Goal: Task Accomplishment & Management: Use online tool/utility

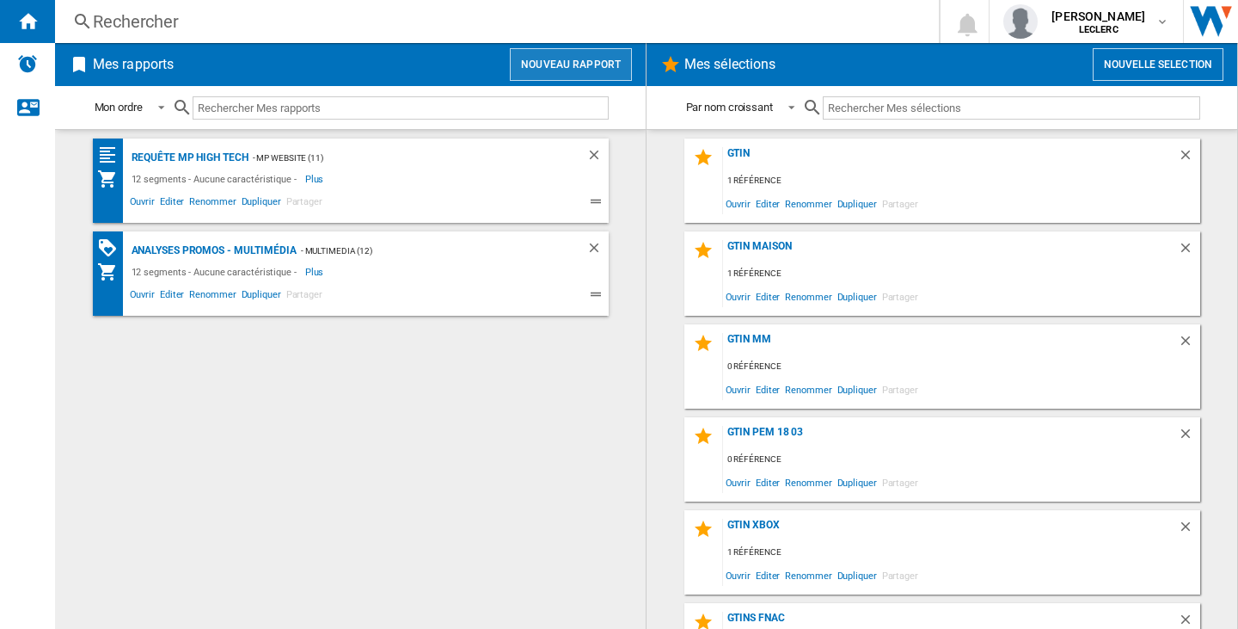
click at [561, 62] on button "Nouveau rapport" at bounding box center [571, 64] width 122 height 33
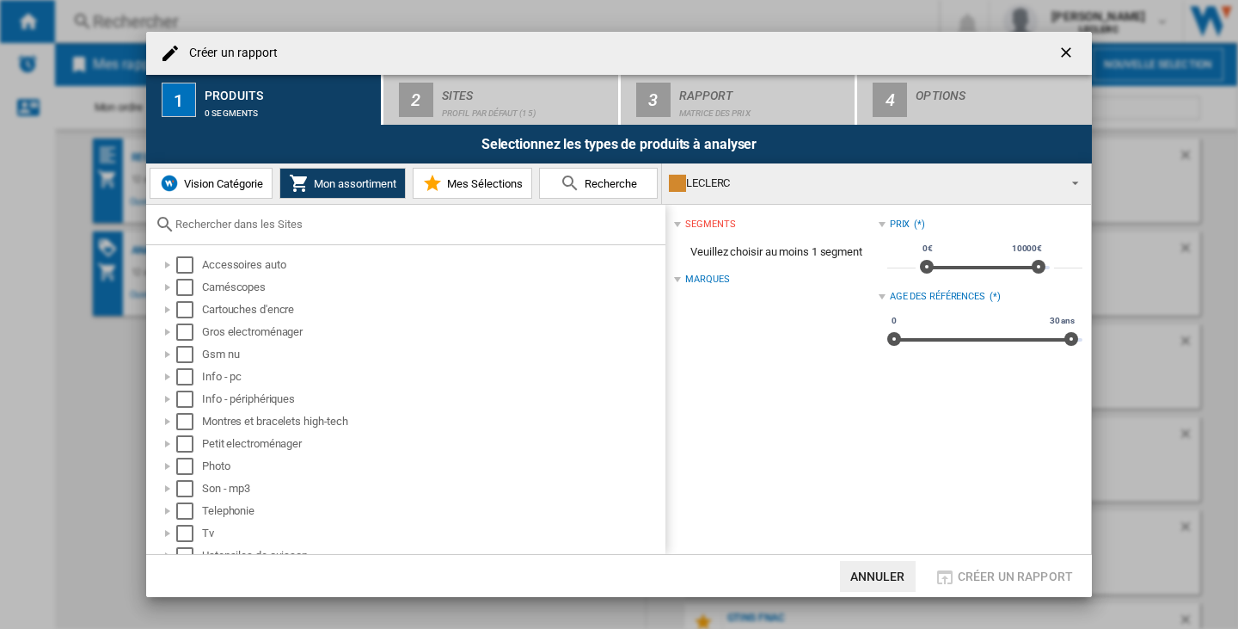
click at [845, 193] on div "LECLERC" at bounding box center [863, 183] width 388 height 24
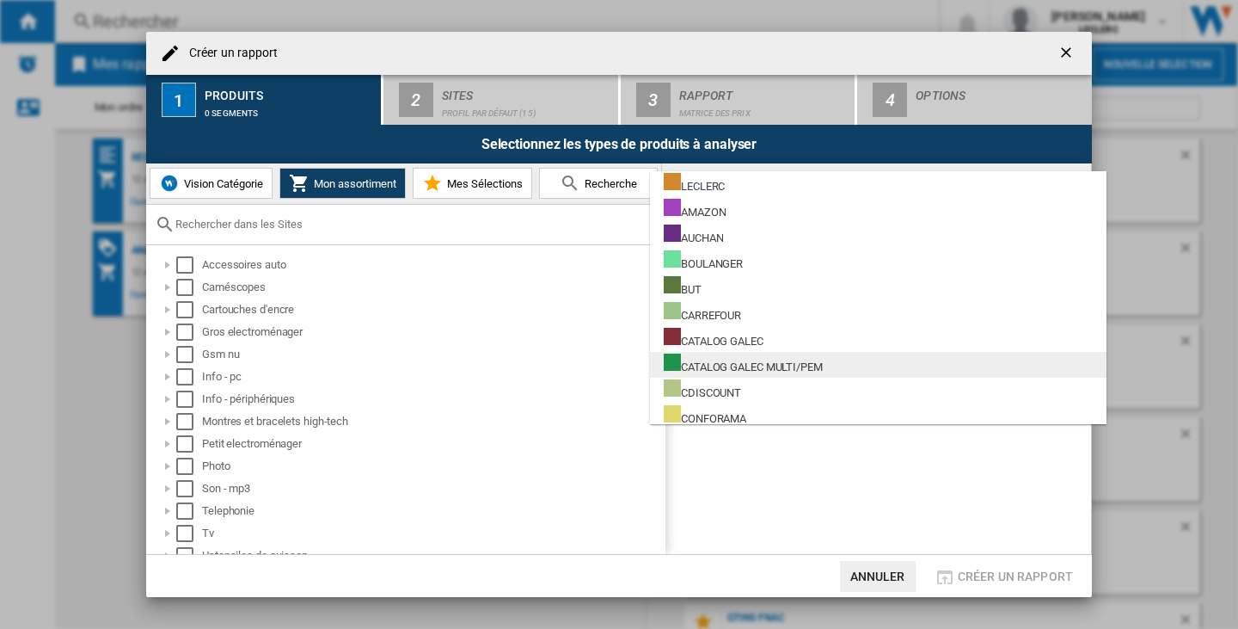
click at [823, 359] on div "CATALOG GALEC MULTI/PEM" at bounding box center [743, 363] width 159 height 21
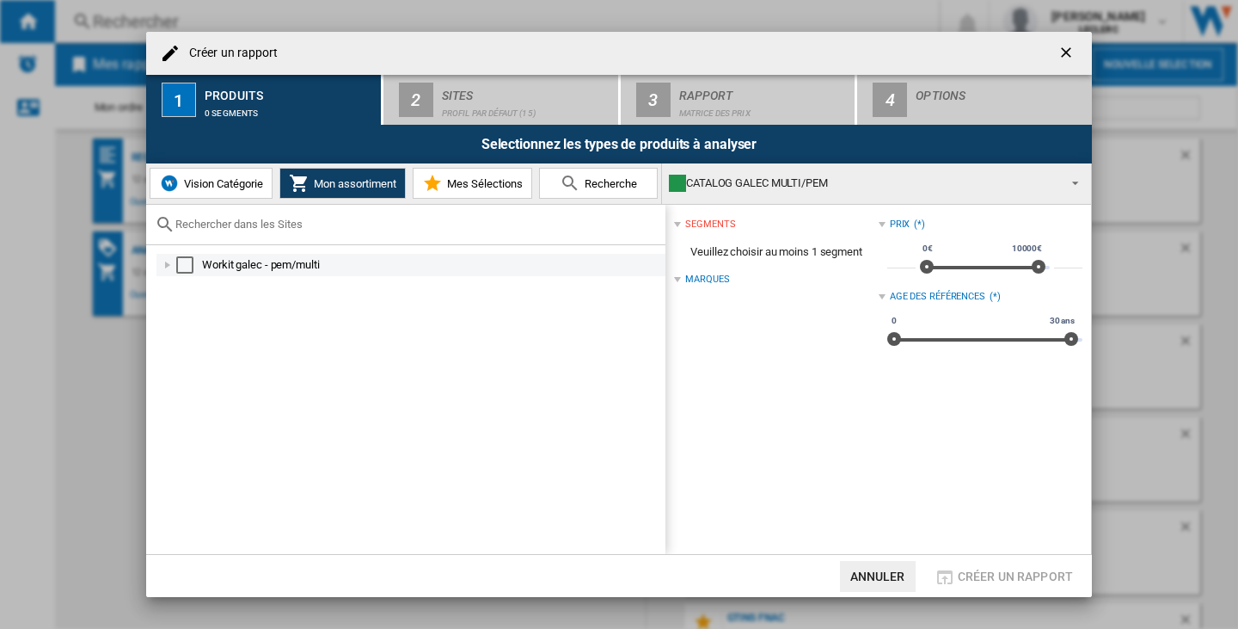
click at [184, 263] on div "Select" at bounding box center [184, 264] width 17 height 17
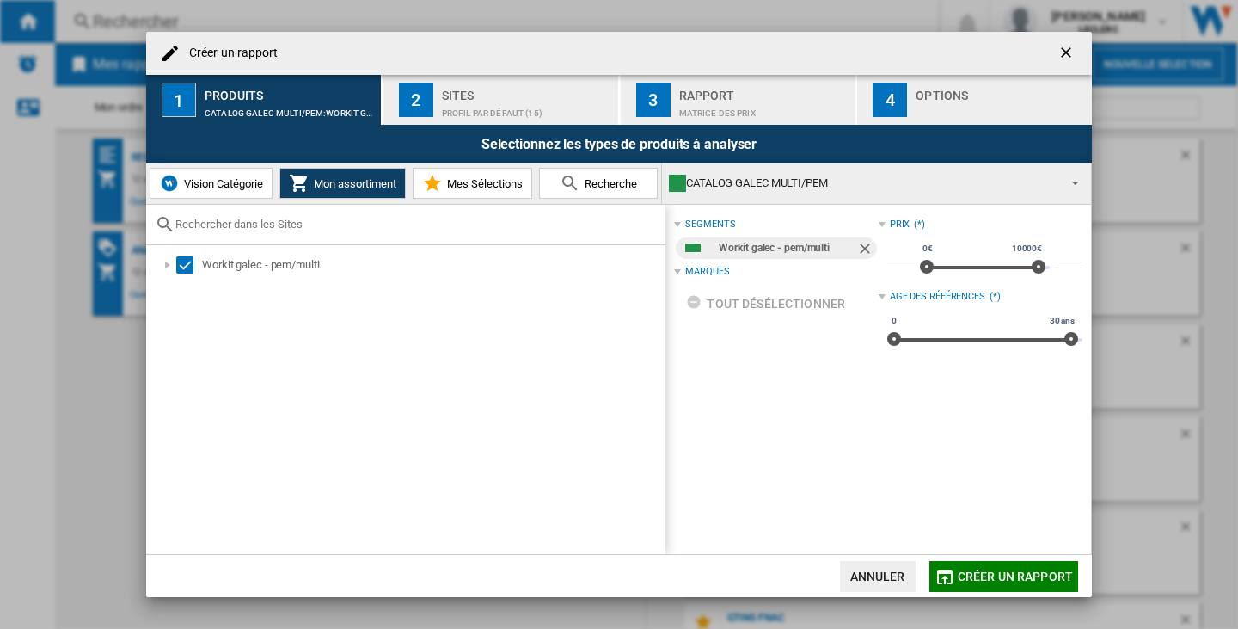
click at [1053, 577] on span "Créer un rapport" at bounding box center [1015, 576] width 115 height 14
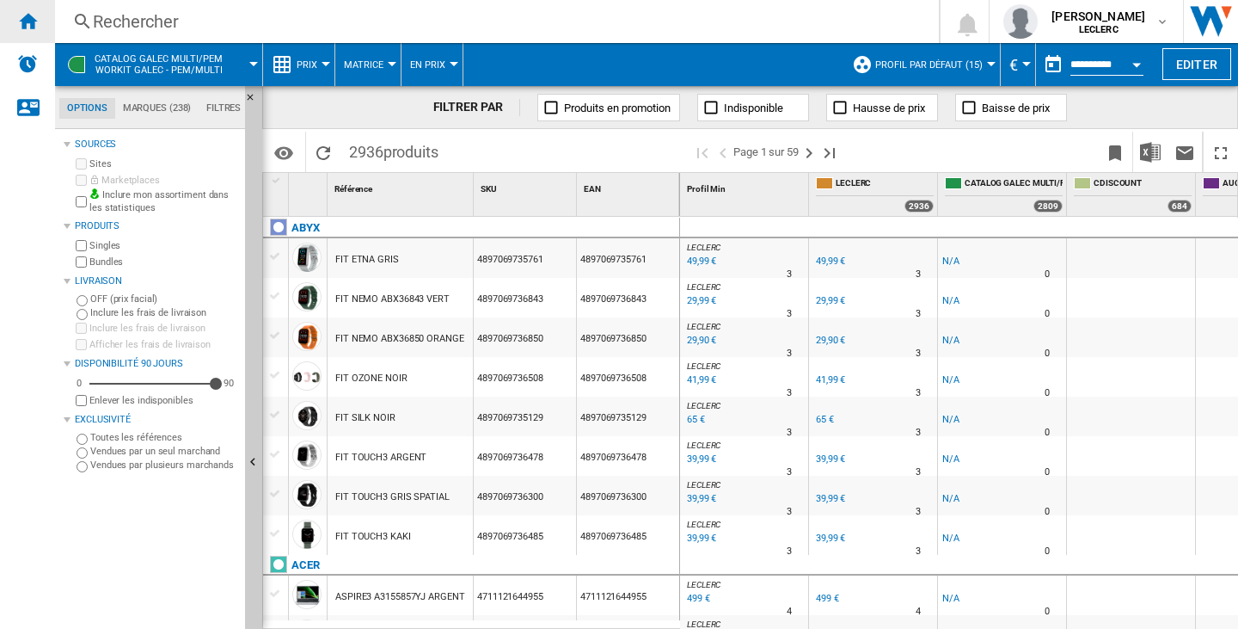
click at [40, 17] on div "Accueil" at bounding box center [27, 21] width 55 height 43
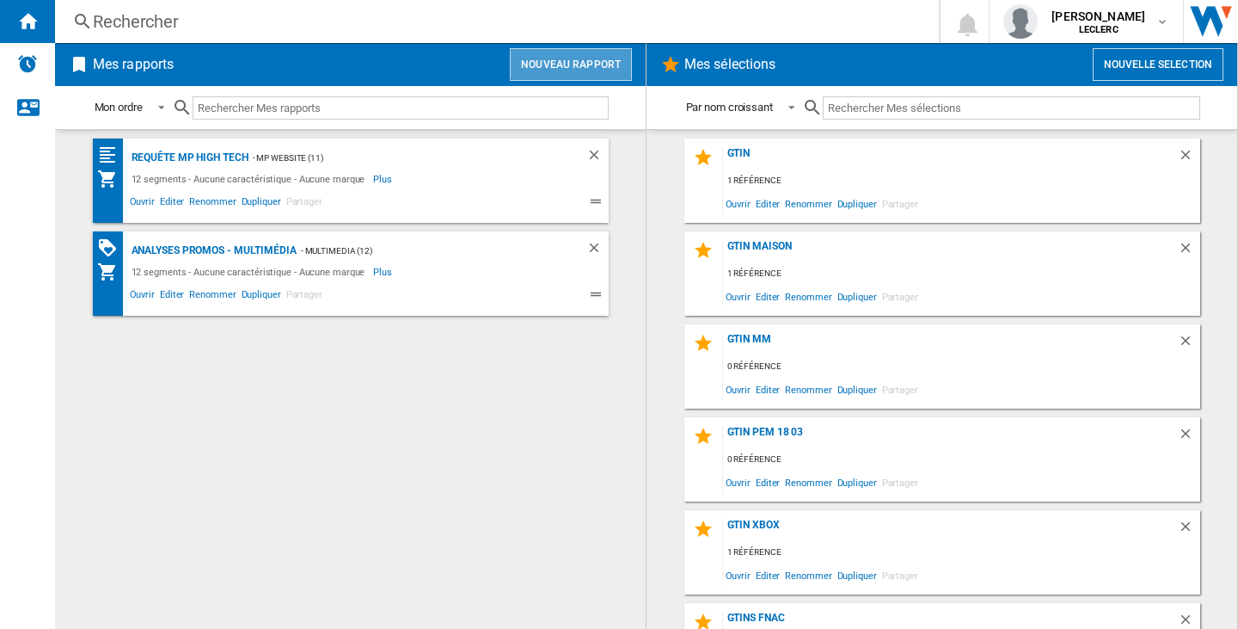
click at [589, 64] on button "Nouveau rapport" at bounding box center [571, 64] width 122 height 33
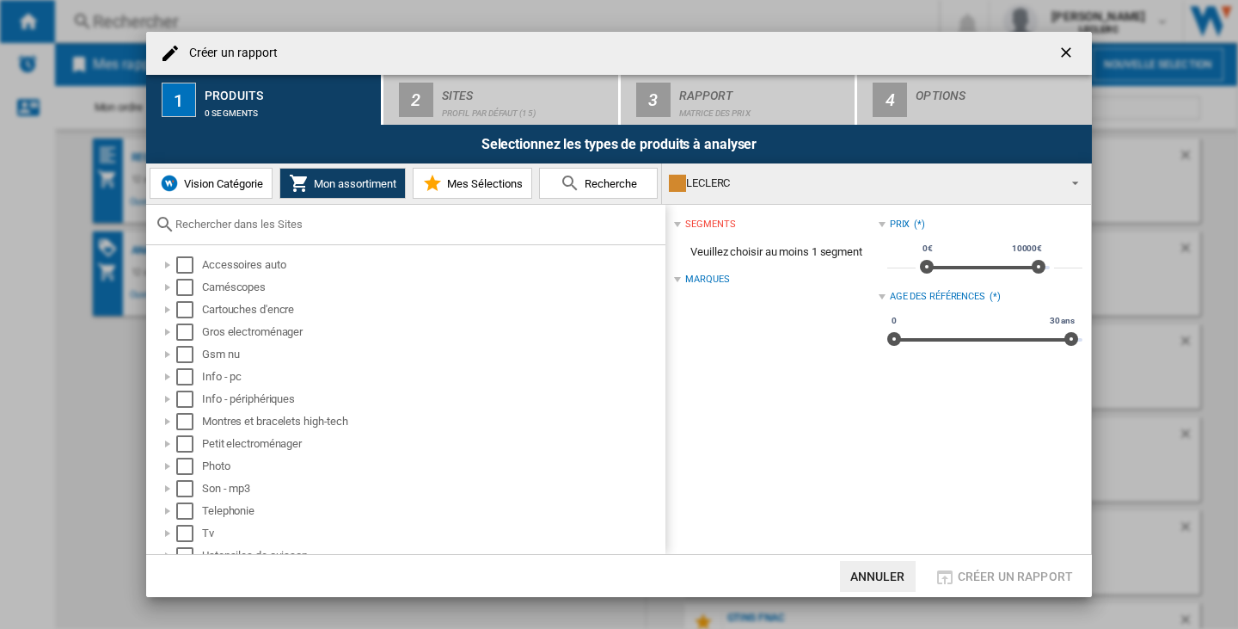
click at [203, 188] on span "Vision Catégorie" at bounding box center [221, 183] width 83 height 13
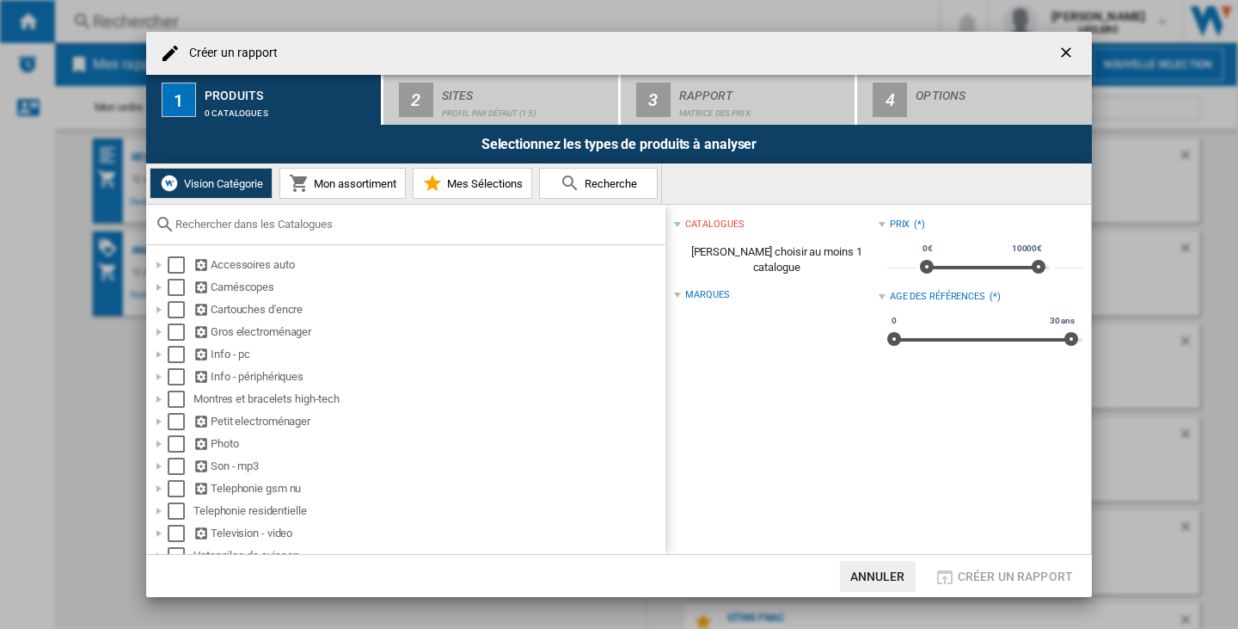
click at [758, 224] on span "Créer un ..." at bounding box center [811, 225] width 134 height 14
click at [760, 224] on span "Créer un ..." at bounding box center [819, 225] width 119 height 14
click at [750, 260] on span "[PERSON_NAME] choisir au moins 1 catalogue" at bounding box center [776, 260] width 204 height 48
click at [756, 250] on span "[PERSON_NAME] choisir au moins 1 catalogue" at bounding box center [776, 260] width 204 height 48
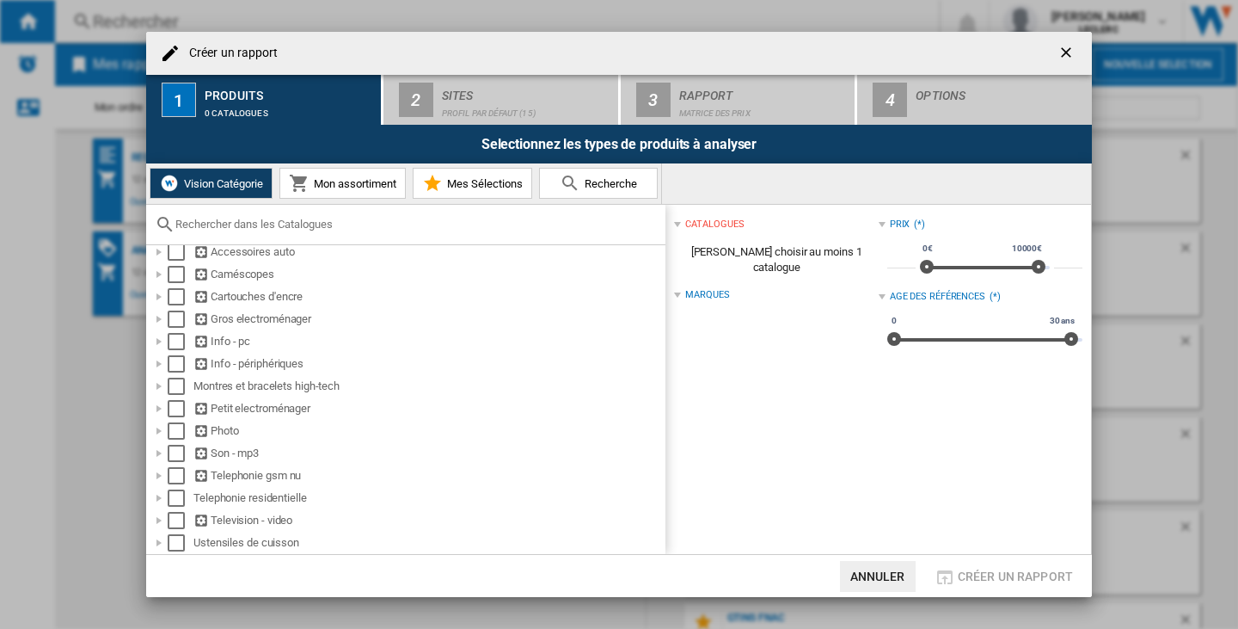
click at [1065, 49] on ng-md-icon "getI18NText('BUTTONS.CLOSE_DIALOG')" at bounding box center [1068, 54] width 21 height 21
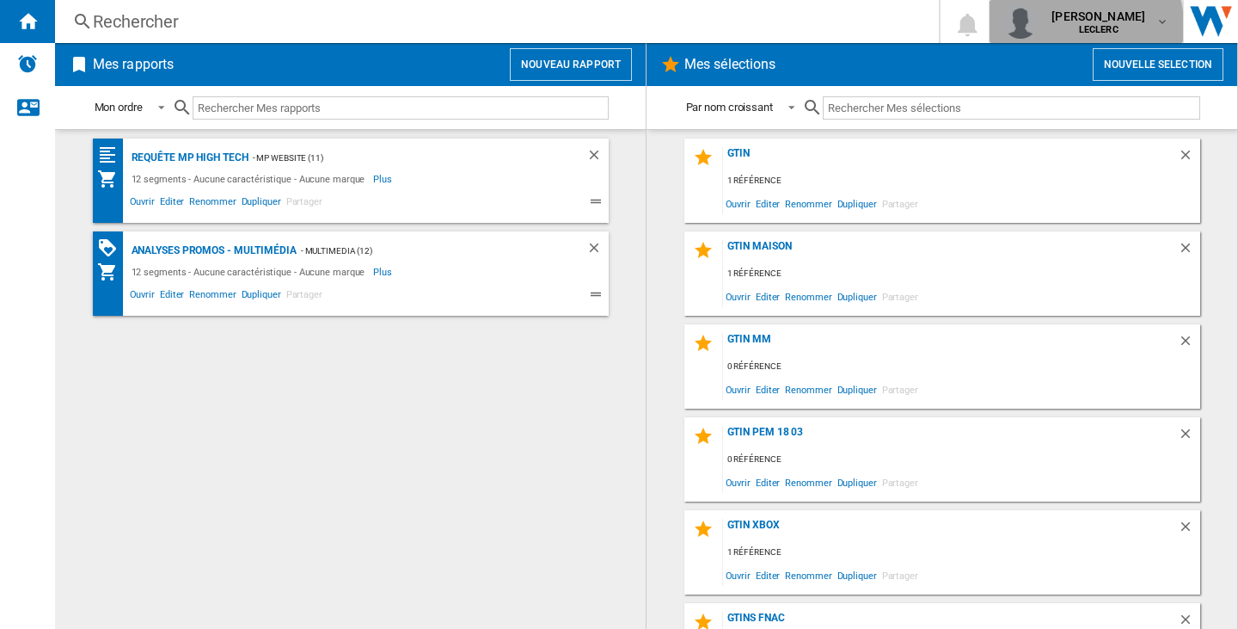
click at [1083, 26] on b "LECLERC" at bounding box center [1099, 29] width 40 height 11
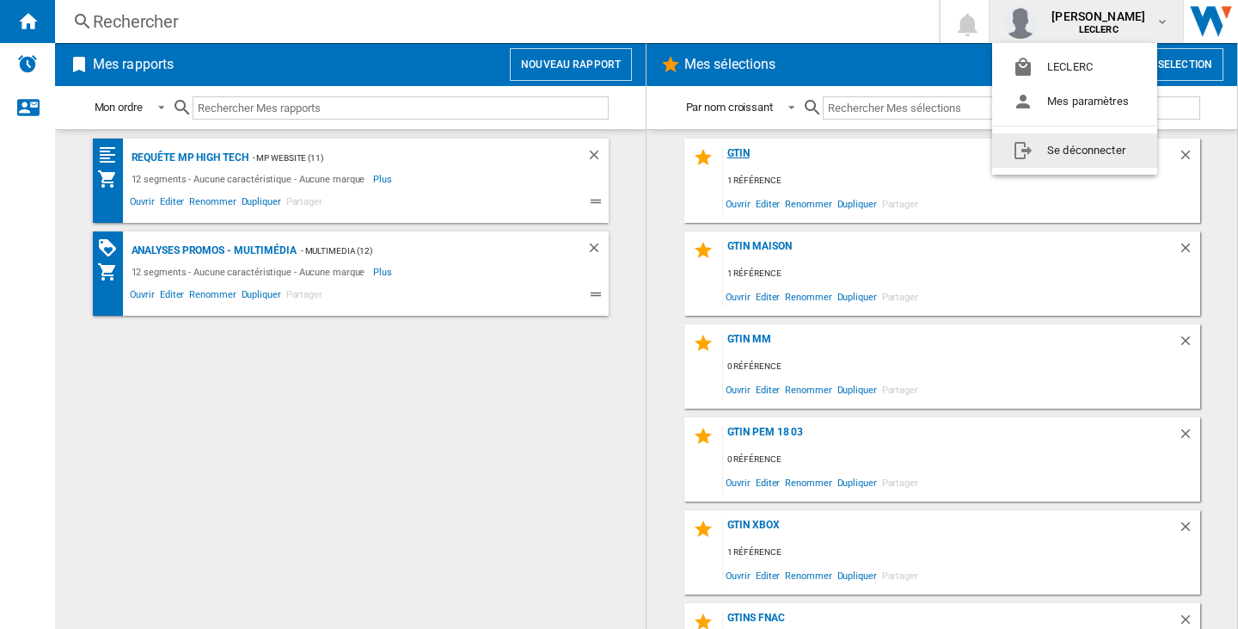
click at [1090, 152] on button "Se déconnecter" at bounding box center [1074, 150] width 165 height 34
